Goal: Transaction & Acquisition: Obtain resource

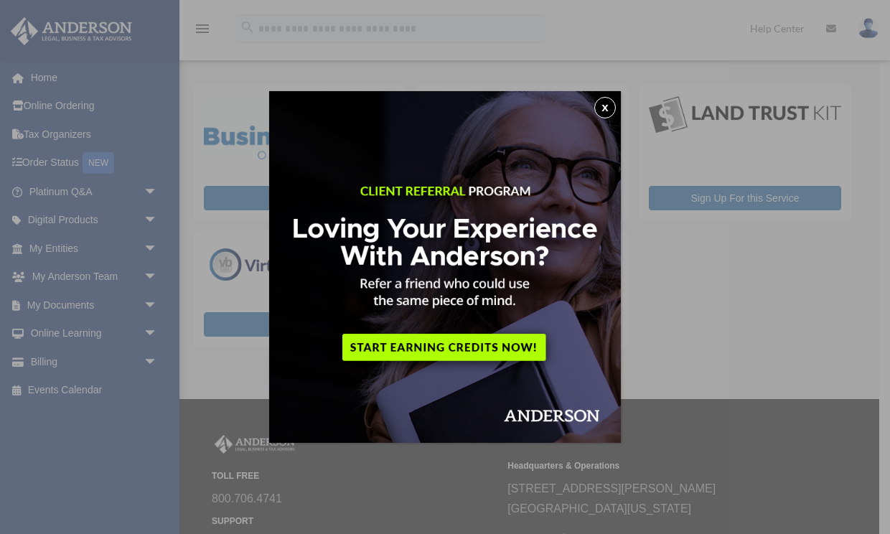
click at [610, 111] on button "x" at bounding box center [605, 108] width 22 height 22
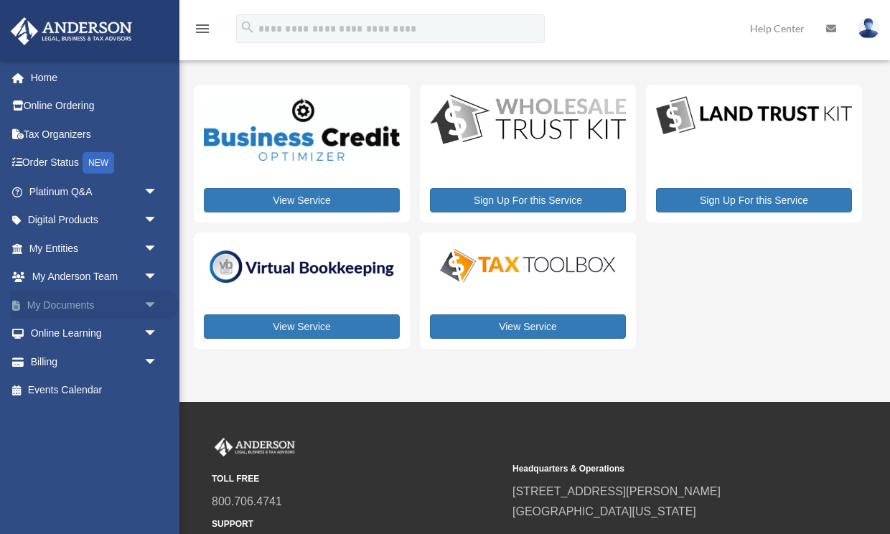
click at [106, 299] on link "My Documents arrow_drop_down" at bounding box center [94, 305] width 169 height 29
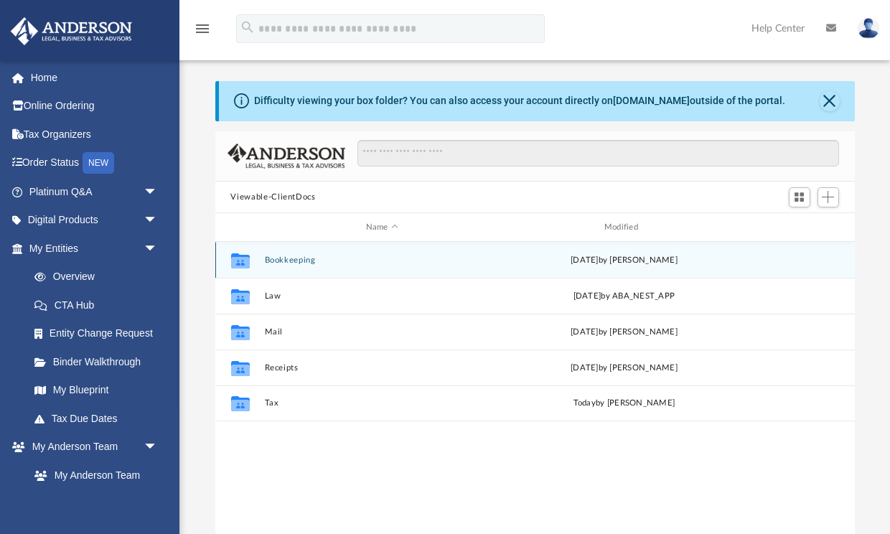
scroll to position [327, 640]
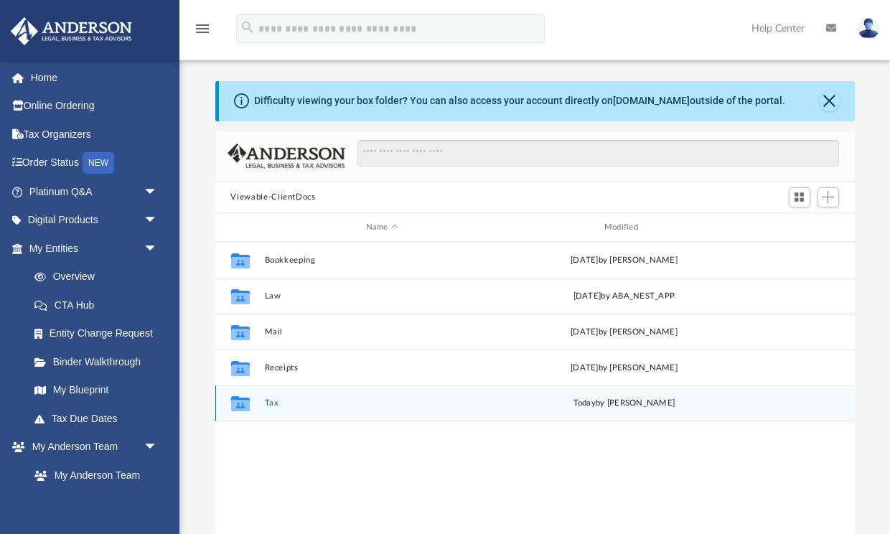
click at [269, 403] on button "Tax" at bounding box center [381, 403] width 235 height 9
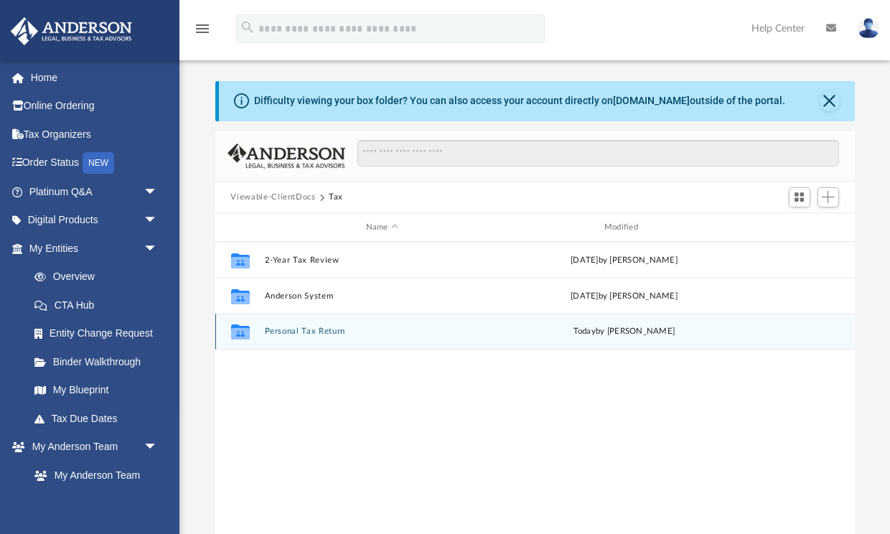
click at [312, 332] on button "Personal Tax Return" at bounding box center [381, 331] width 235 height 9
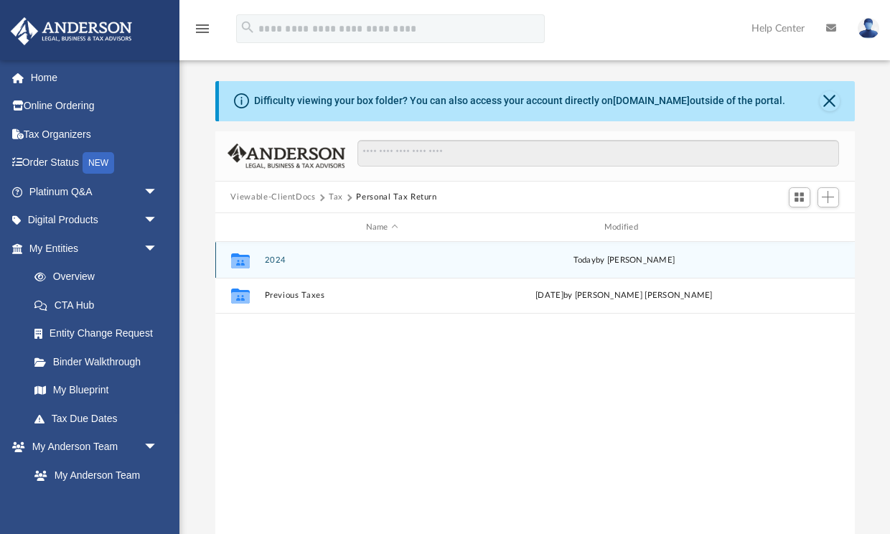
click at [272, 260] on button "2024" at bounding box center [381, 260] width 235 height 9
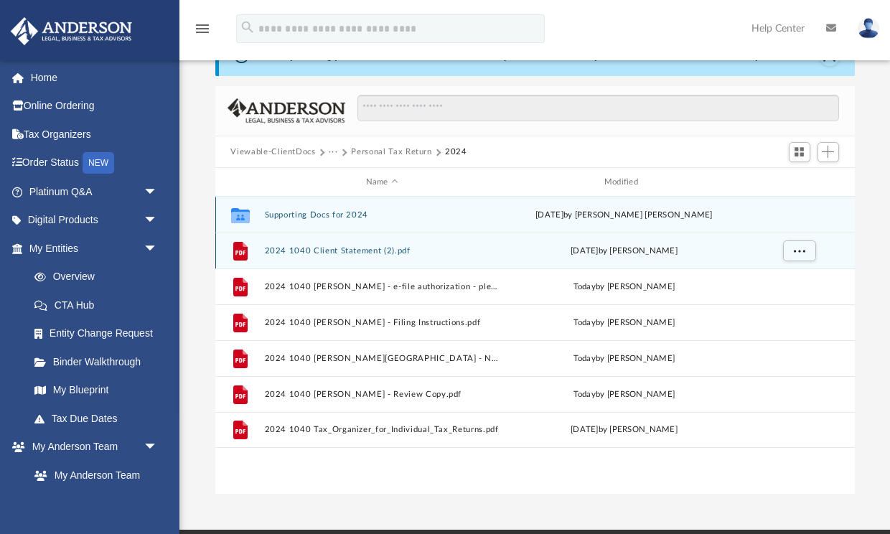
scroll to position [50, 0]
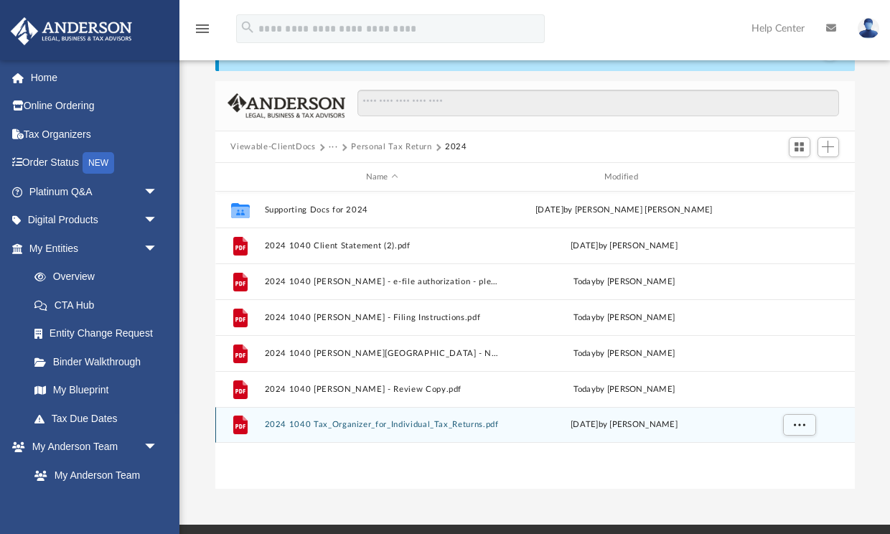
click at [363, 424] on button "2024 1040 Tax_Organizer_for_Individual_Tax_Returns.pdf" at bounding box center [381, 425] width 235 height 9
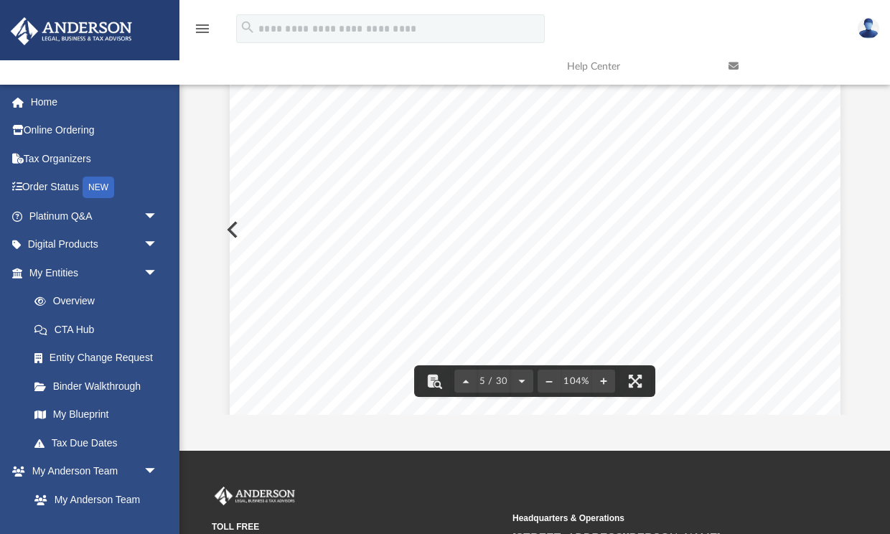
scroll to position [3399, 0]
click at [235, 228] on div "A n d e r s o n A d v i s o r s . c o m | 8 0 0 . 7 0 6 . 4 7 4 1 | N e v a d a…" at bounding box center [535, 300] width 611 height 790
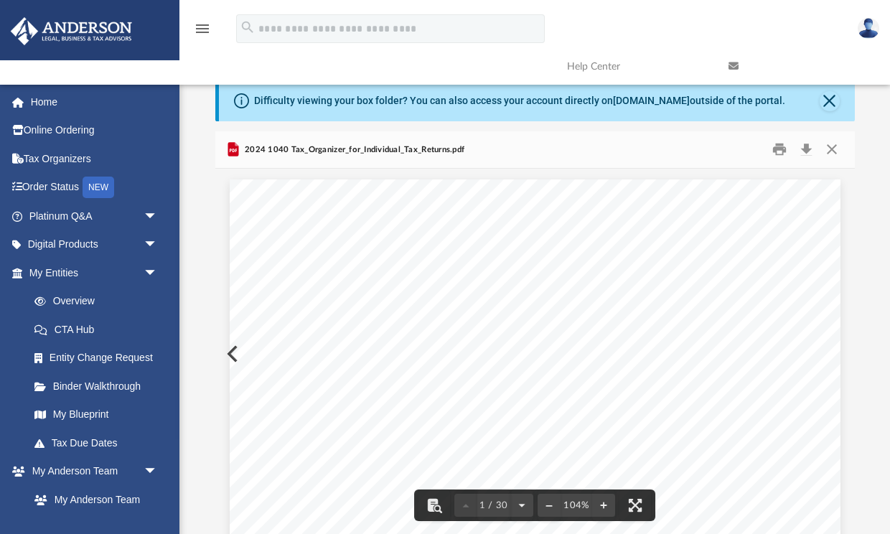
scroll to position [0, 0]
click at [830, 149] on button "Close" at bounding box center [832, 150] width 26 height 22
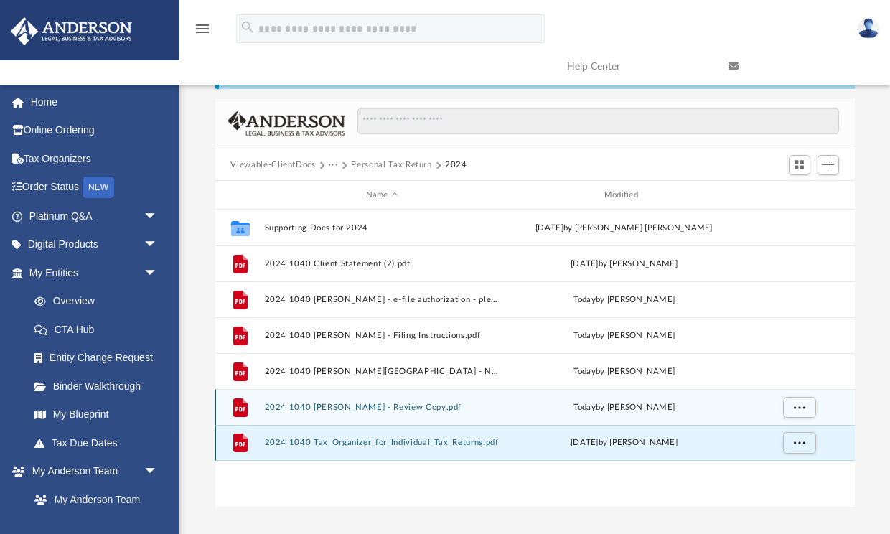
scroll to position [41, 0]
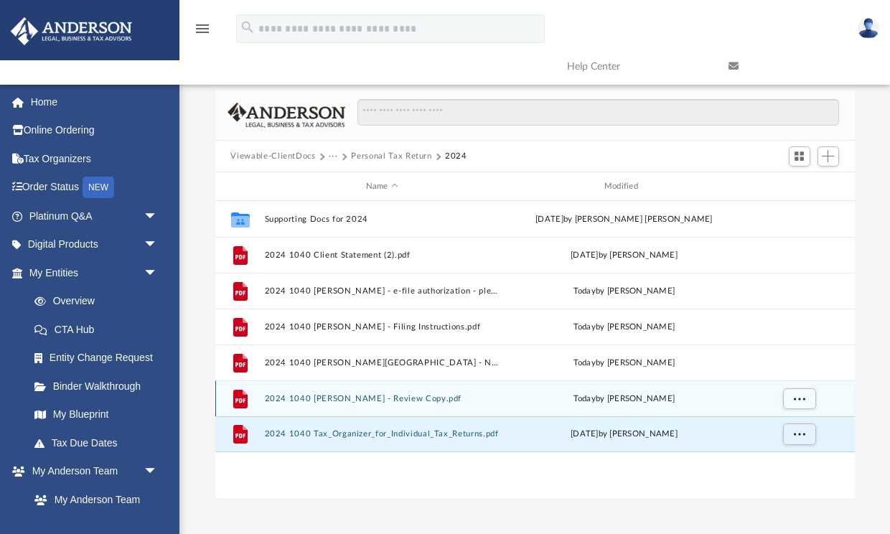
click at [414, 401] on button "2024 1040 Ping Medvigy, Elyse - Review Copy.pdf" at bounding box center [381, 398] width 235 height 9
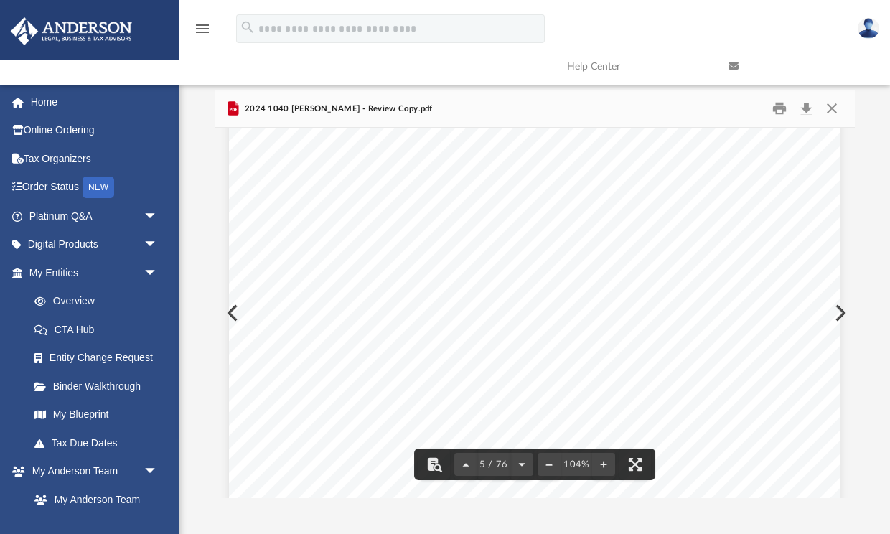
scroll to position [3439, 1]
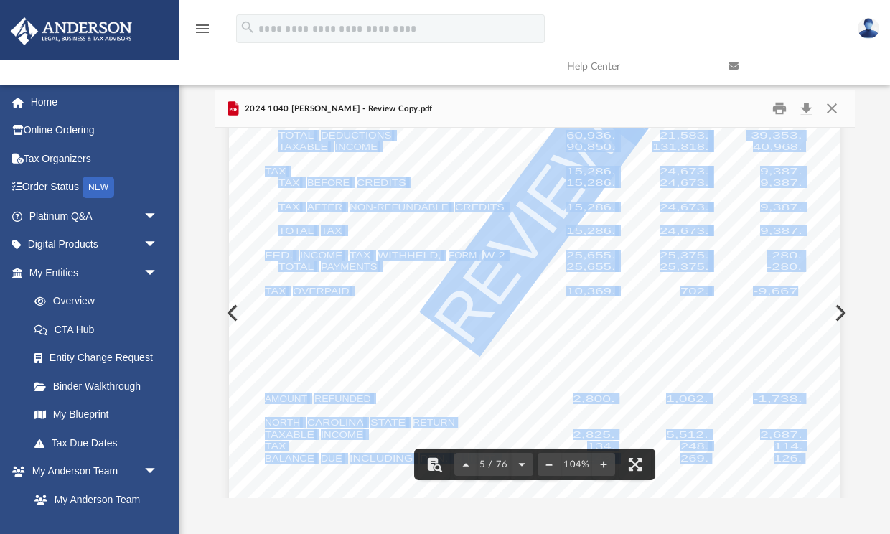
drag, startPoint x: 798, startPoint y: 289, endPoint x: 747, endPoint y: 289, distance: 51.0
click at [747, 289] on div "426301 04-01-24 Tax Year Tax Year 2024 Increase (Decrease) Description 2023 Nam…" at bounding box center [534, 164] width 611 height 790
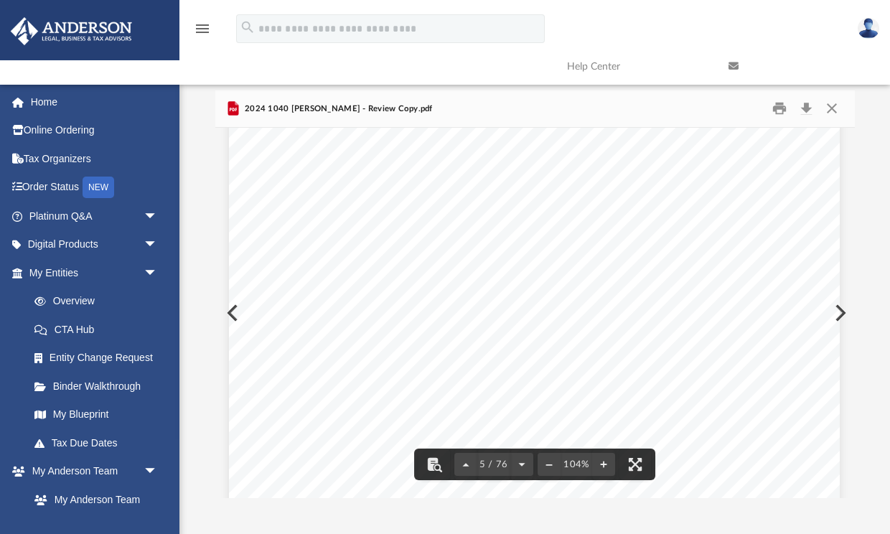
click at [827, 269] on div "426301 04-01-24 Tax Year Tax Year 2024 Increase (Decrease) Description 2023 Nam…" at bounding box center [534, 164] width 611 height 790
